Goal: Find specific page/section: Find specific page/section

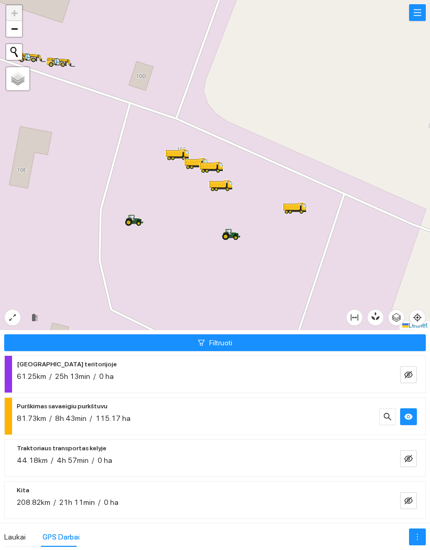
scroll to position [82, 74]
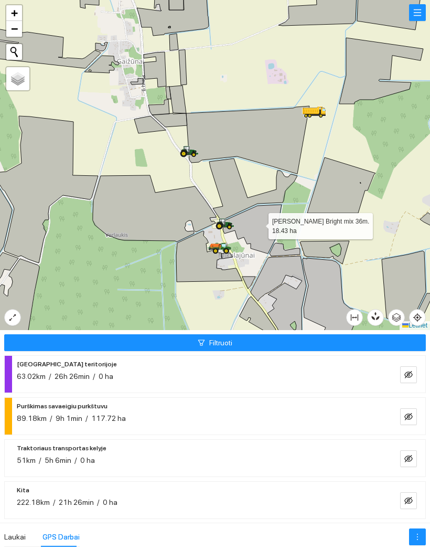
click at [259, 224] on icon at bounding box center [251, 229] width 60 height 49
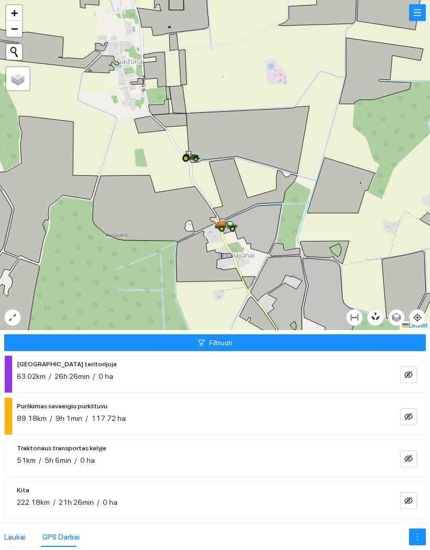
click at [20, 531] on div "Laukai" at bounding box center [15, 537] width 22 height 12
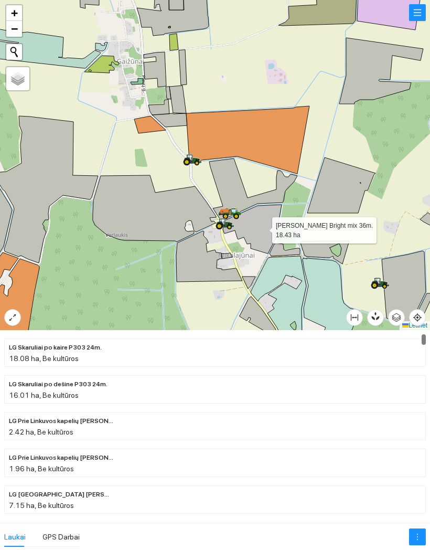
click at [263, 228] on icon at bounding box center [251, 229] width 60 height 49
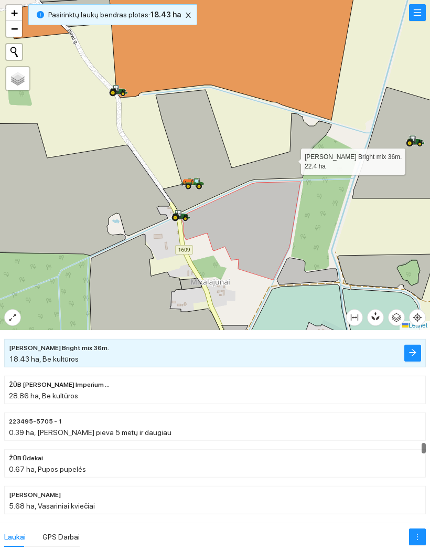
click at [292, 159] on icon at bounding box center [244, 152] width 176 height 124
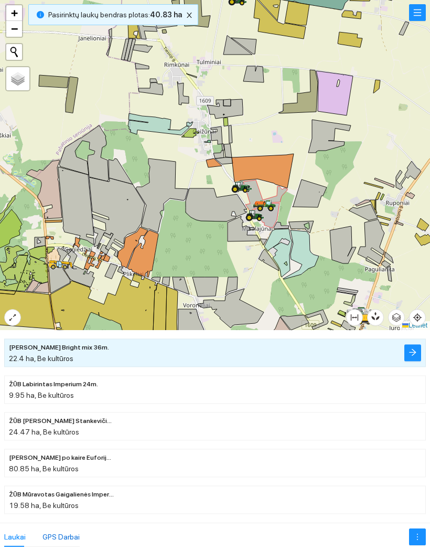
click at [75, 531] on div "GPS Darbai" at bounding box center [61, 537] width 37 height 12
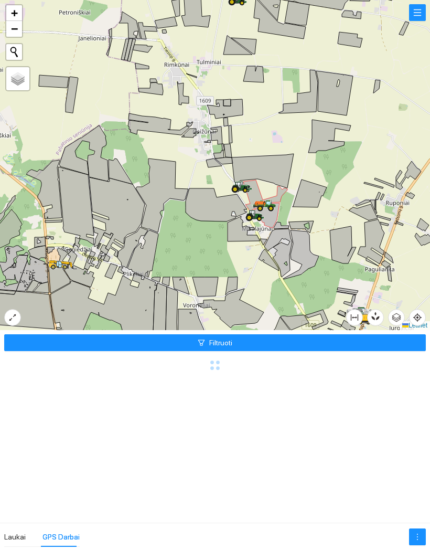
click at [67, 531] on div "GPS Darbai" at bounding box center [61, 537] width 37 height 12
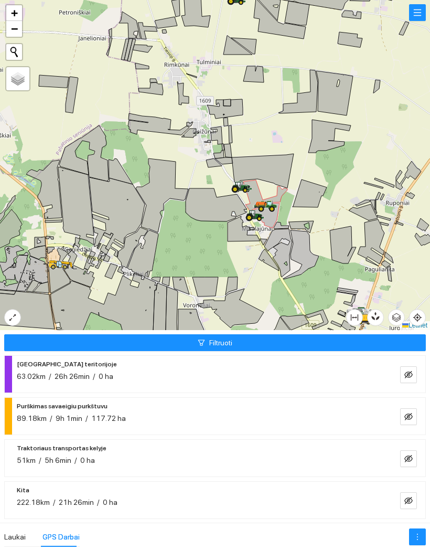
click at [350, 334] on button "Filtruoti" at bounding box center [215, 342] width 422 height 17
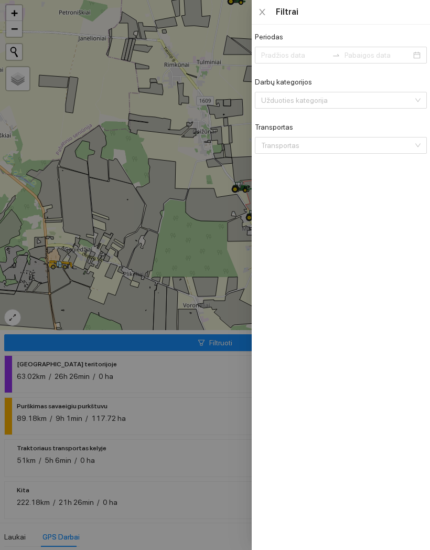
click at [218, 302] on div at bounding box center [215, 275] width 430 height 550
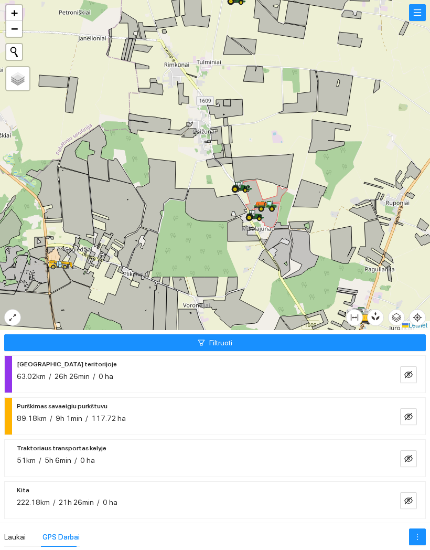
click at [406, 408] on button "button" at bounding box center [408, 416] width 17 height 17
click at [401, 408] on button "button" at bounding box center [408, 416] width 17 height 17
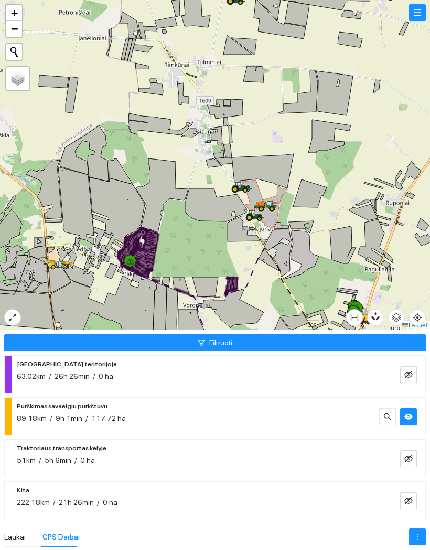
click at [405, 412] on icon "eye" at bounding box center [409, 416] width 8 height 8
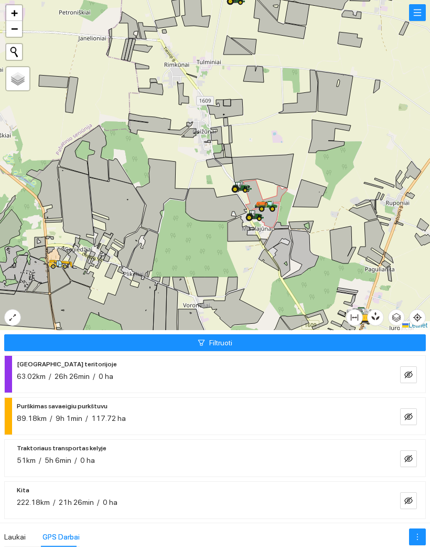
click at [384, 341] on button "Filtruoti" at bounding box center [215, 342] width 422 height 17
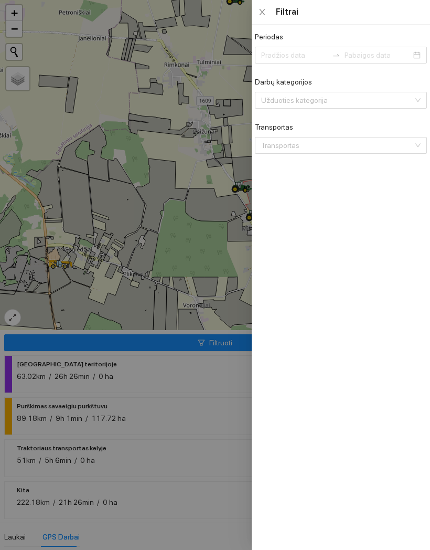
click at [260, 14] on icon "close" at bounding box center [262, 12] width 8 height 8
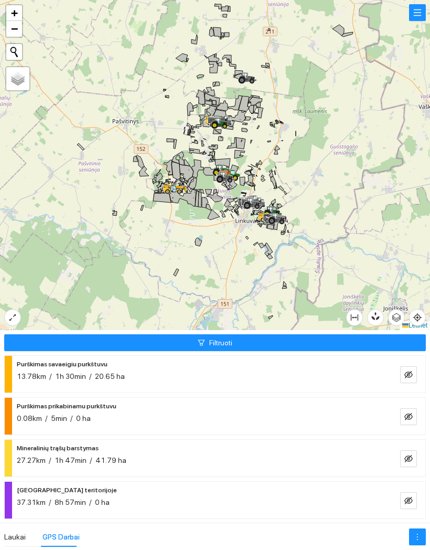
click at [409, 372] on icon "eye-invisible" at bounding box center [409, 374] width 8 height 8
